Goal: Navigation & Orientation: Find specific page/section

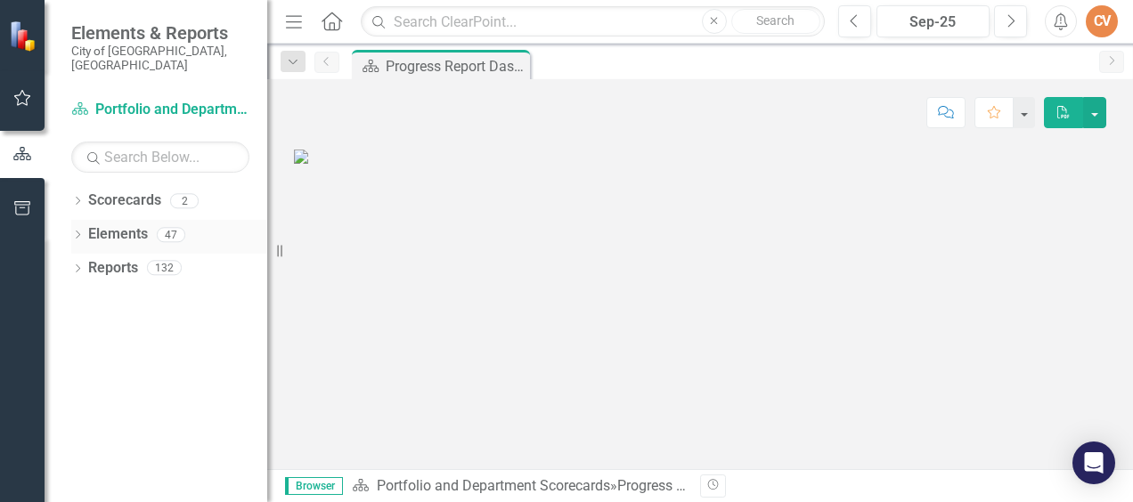
click at [77, 232] on icon "Dropdown" at bounding box center [77, 237] width 12 height 10
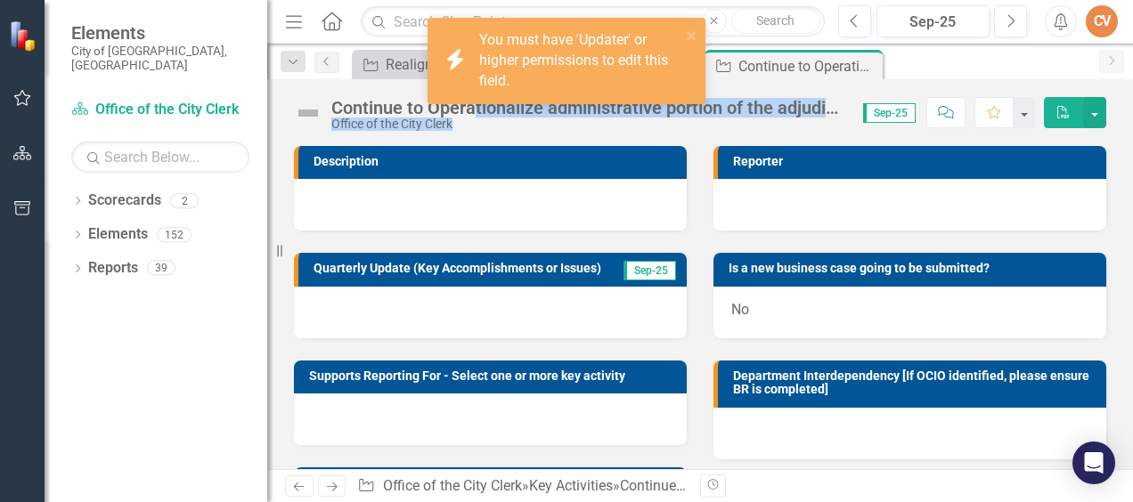
drag, startPoint x: 475, startPoint y: 102, endPoint x: 877, endPoint y: 107, distance: 402.5
click at [877, 107] on div "Continue to Operationalize administrative portion of the adjudication process O…" at bounding box center [699, 105] width 865 height 53
click at [689, 32] on icon "close" at bounding box center [692, 35] width 12 height 14
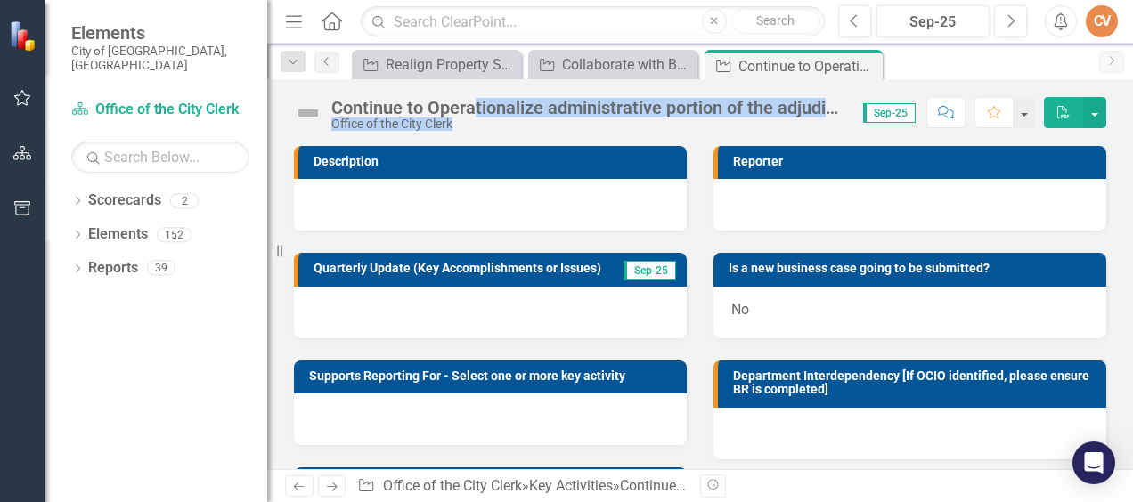
click at [304, 110] on img at bounding box center [308, 113] width 28 height 28
click at [1027, 110] on button "button" at bounding box center [1022, 112] width 23 height 31
click at [541, 126] on div "Office of the City Clerk" at bounding box center [588, 124] width 514 height 13
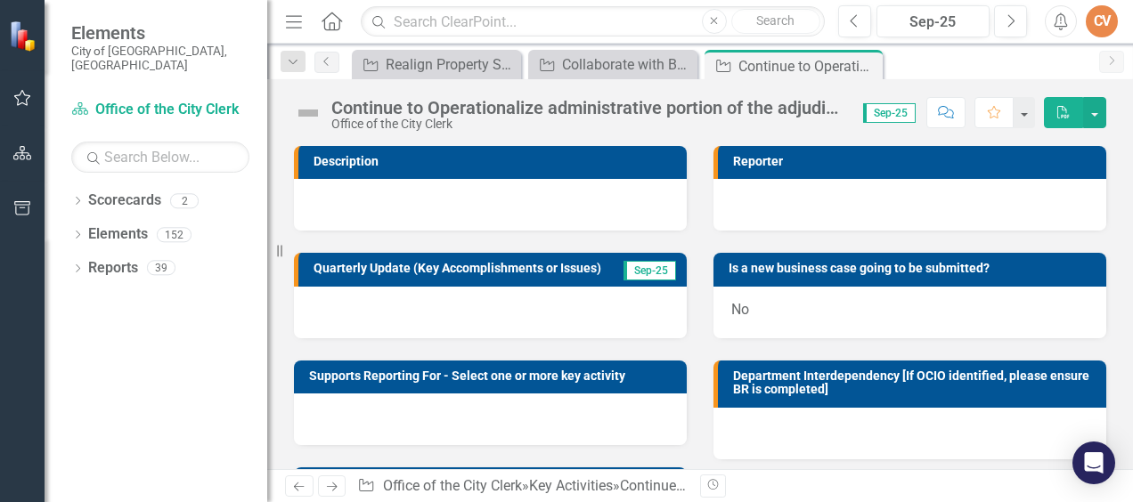
click at [321, 107] on img at bounding box center [308, 113] width 28 height 28
click at [394, 112] on div "Continue to Operationalize administrative portion of the adjudication process" at bounding box center [588, 108] width 514 height 20
click at [1098, 110] on button "button" at bounding box center [1094, 112] width 23 height 31
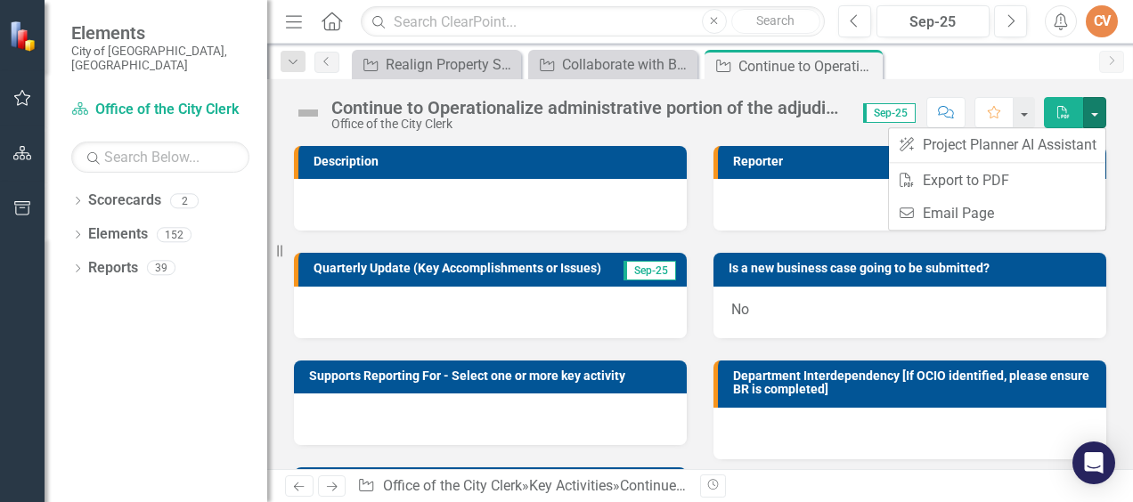
click at [589, 121] on div "Office of the City Clerk" at bounding box center [588, 124] width 514 height 13
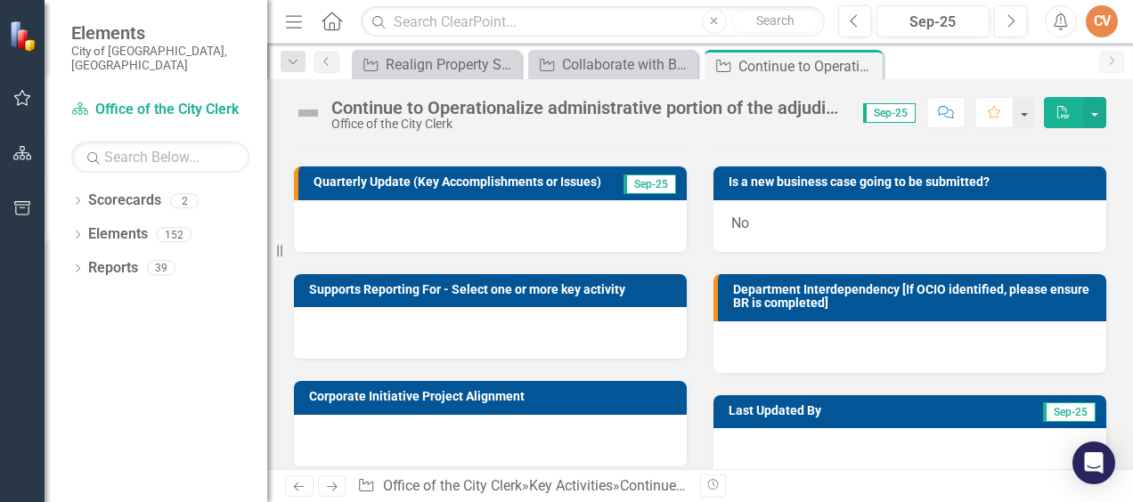
scroll to position [56, 0]
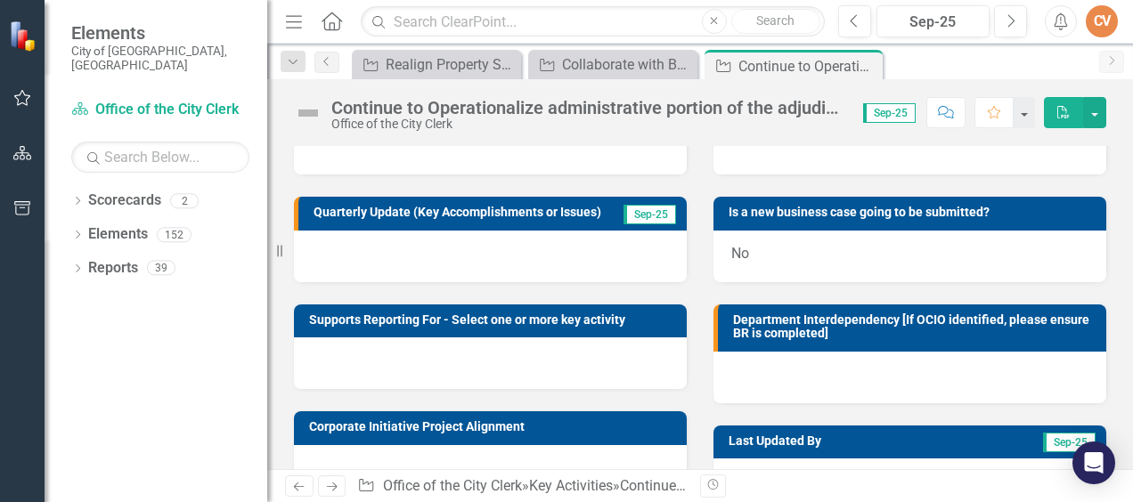
click at [421, 273] on div at bounding box center [490, 257] width 393 height 52
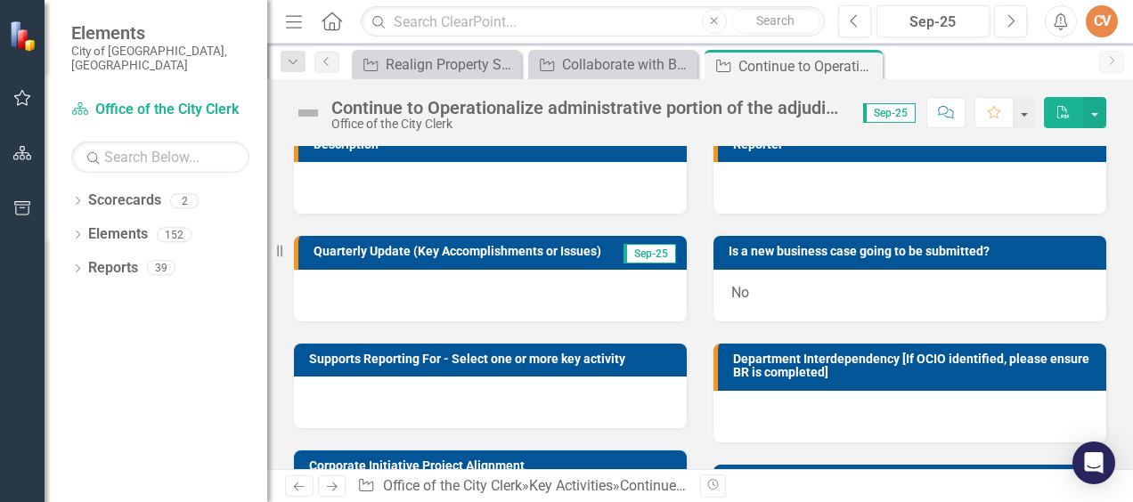
scroll to position [0, 0]
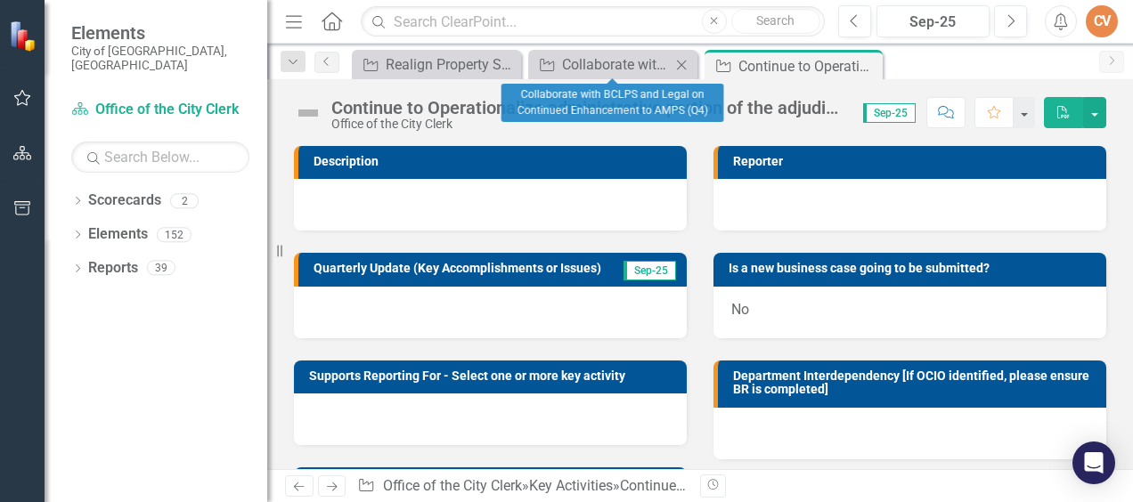
click at [675, 59] on icon "Close" at bounding box center [681, 65] width 18 height 14
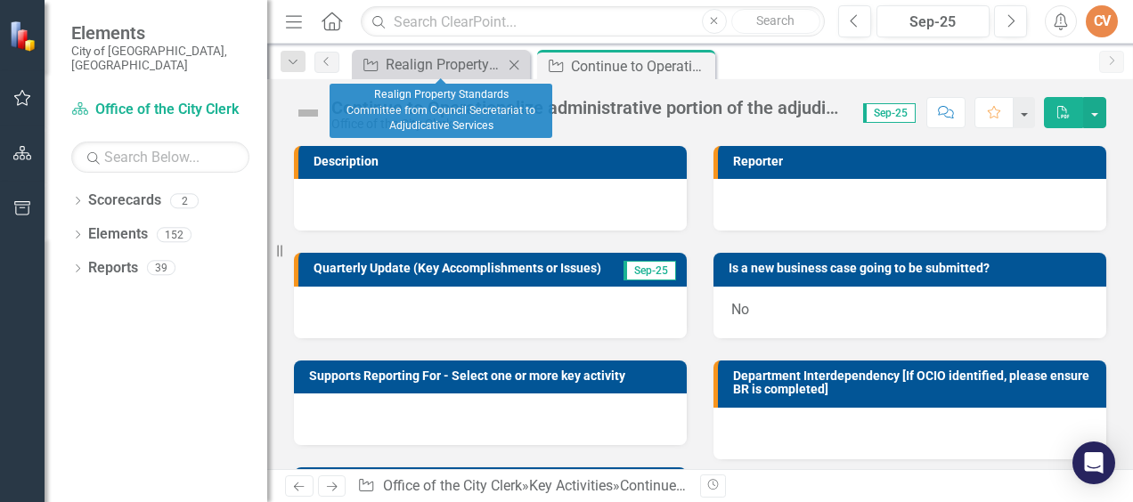
click at [509, 63] on icon "Close" at bounding box center [514, 65] width 18 height 14
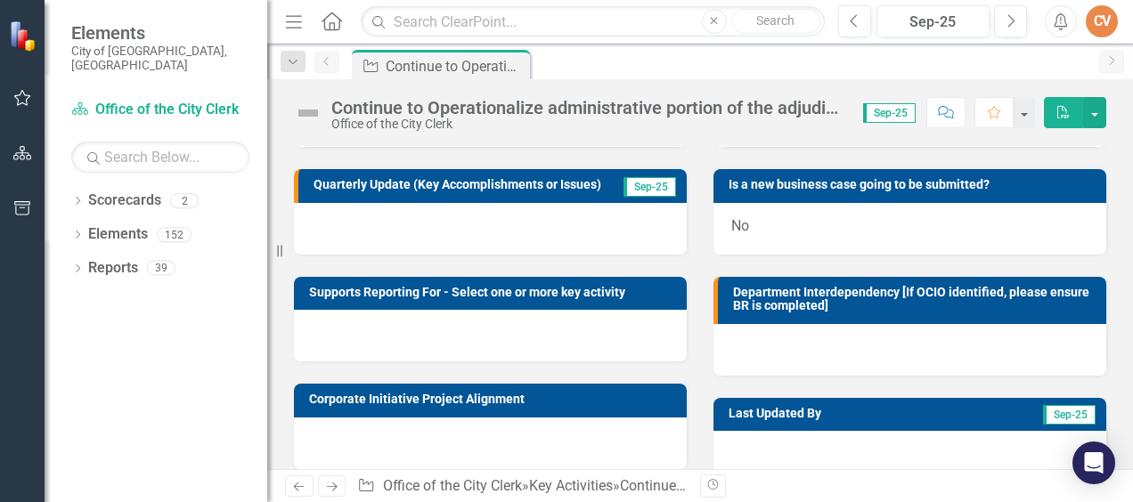
scroll to position [234, 0]
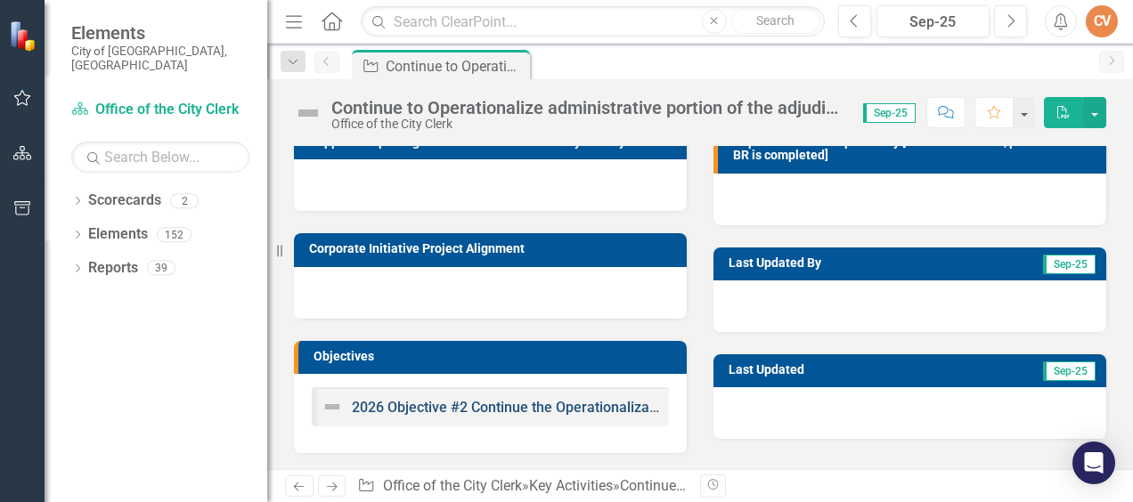
click at [524, 411] on link "2026 Objective #2 Continue the Operationalization of the Adjudicative Services …" at bounding box center [782, 407] width 860 height 17
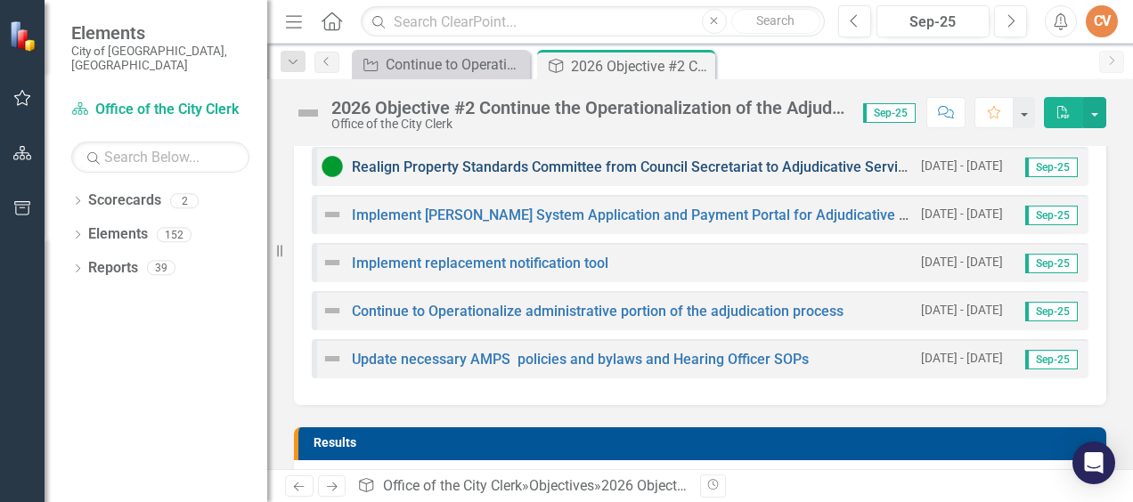
scroll to position [445, 0]
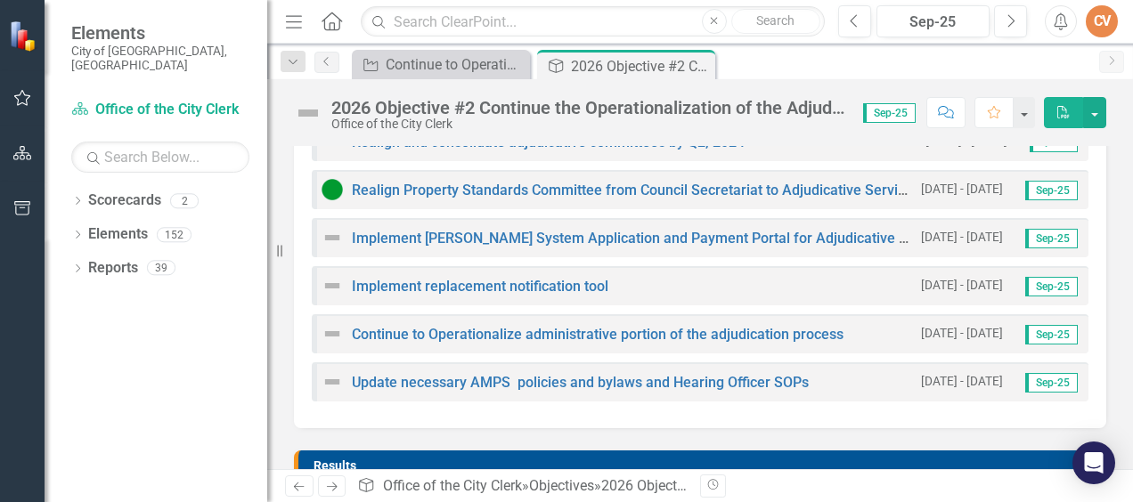
click at [330, 381] on img at bounding box center [331, 381] width 21 height 21
click at [416, 378] on link "Update necessary AMPS policies and bylaws and Hearing Officer SOPs" at bounding box center [580, 382] width 457 height 17
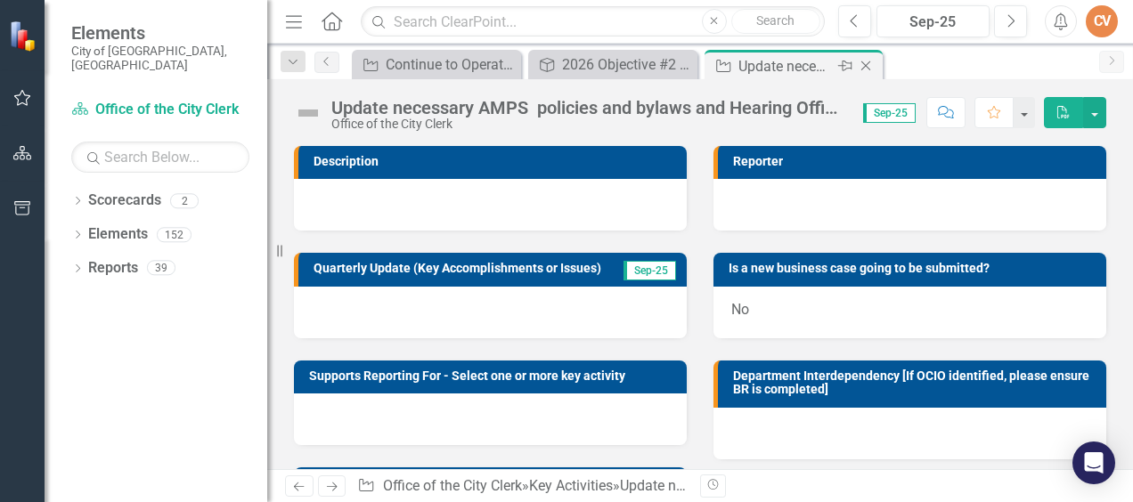
click at [838, 69] on icon "Pin" at bounding box center [845, 66] width 14 height 18
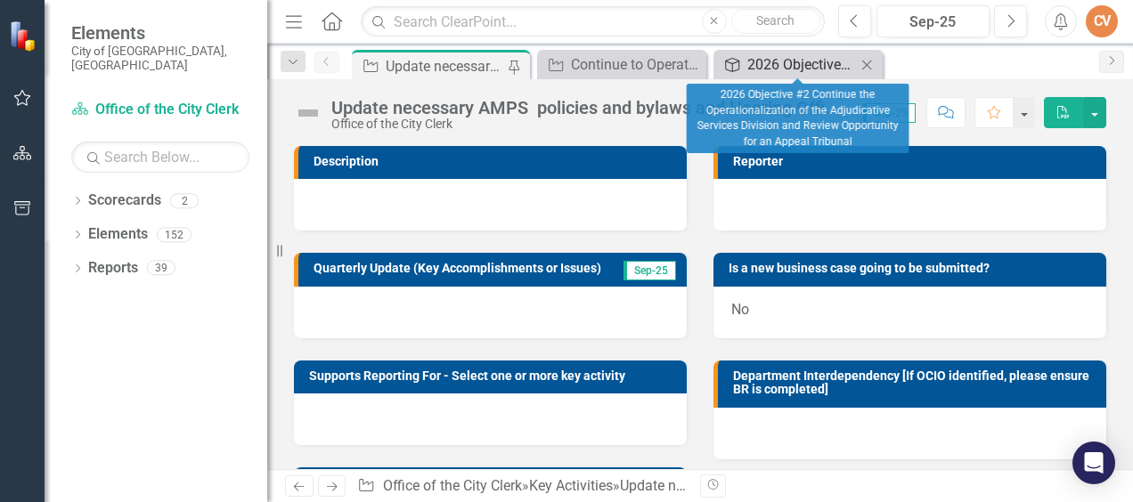
click at [826, 61] on div "2026 Objective #2 Continue the Operationalization of the Adjudicative Services …" at bounding box center [801, 64] width 109 height 22
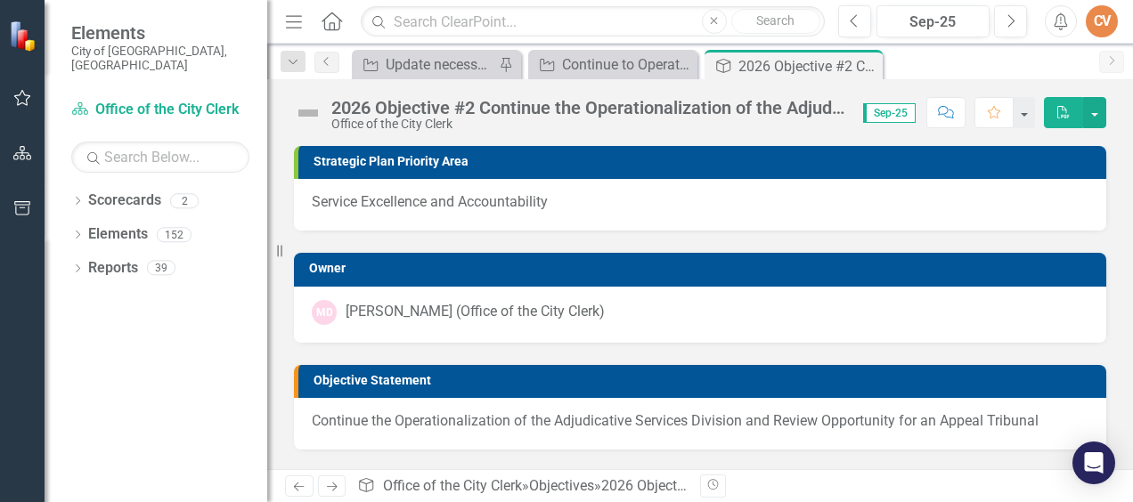
click at [893, 115] on span "Sep-25" at bounding box center [889, 113] width 53 height 20
click at [312, 115] on img at bounding box center [308, 113] width 28 height 28
